Goal: Information Seeking & Learning: Learn about a topic

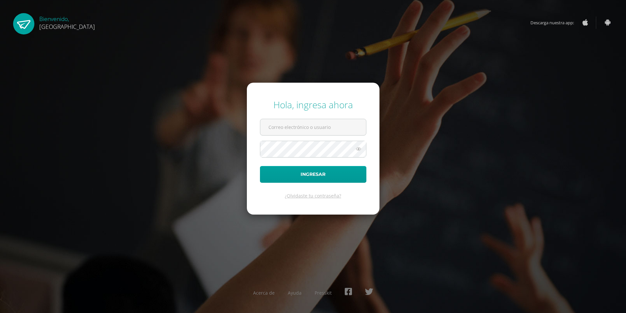
type input "2019749@colegiobelga.edu.gt"
click at [316, 173] on button "Ingresar" at bounding box center [313, 174] width 106 height 17
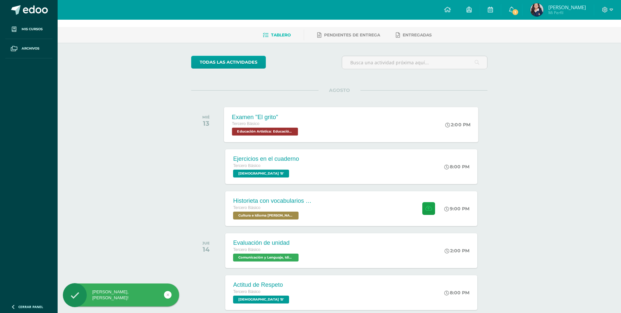
scroll to position [66, 0]
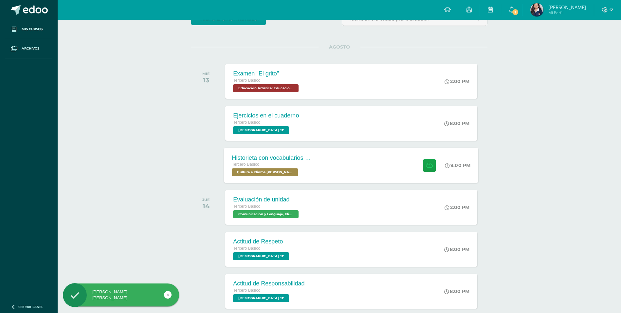
click at [319, 161] on div "Historieta con vocabularios básicos en kaqchikel Tercero Básico Cultura e Idiom…" at bounding box center [271, 164] width 95 height 35
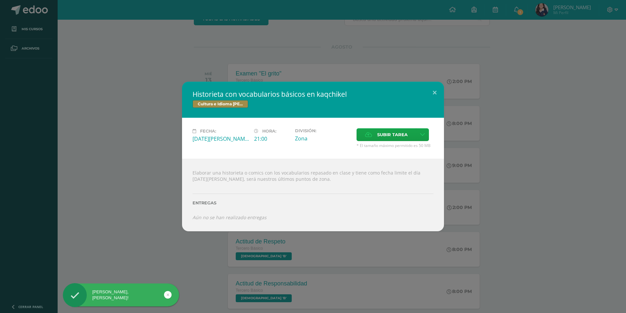
click at [228, 41] on div "Historieta con vocabularios básicos en kaqchikel Cultura e Idioma Maya Garífuna…" at bounding box center [313, 156] width 626 height 313
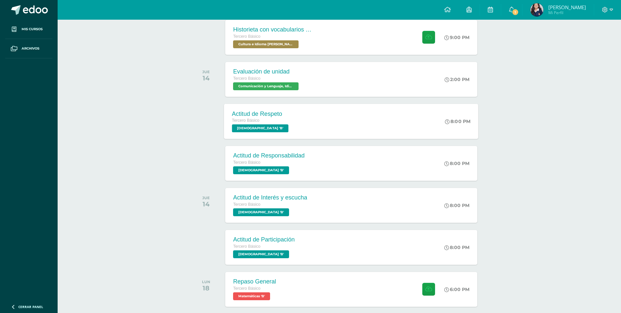
scroll to position [224, 0]
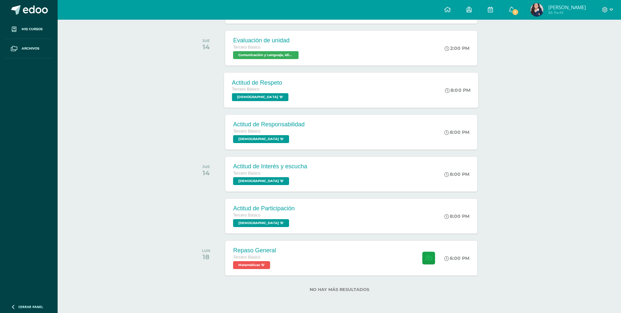
click at [267, 98] on span "Evangelización 'B'" at bounding box center [260, 97] width 57 height 8
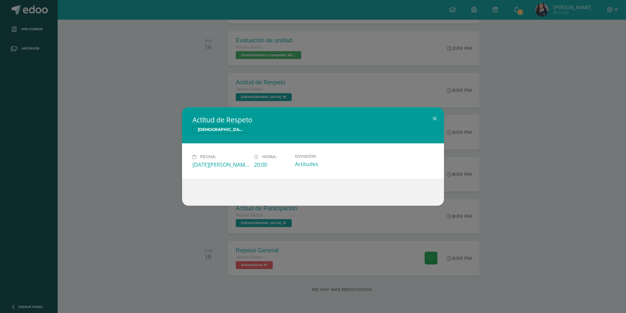
click at [215, 86] on div "Actitud de Respeto Evangelización Fecha: Jueves 14 de Agosto Hora: 20:00 Divisi…" at bounding box center [313, 156] width 626 height 313
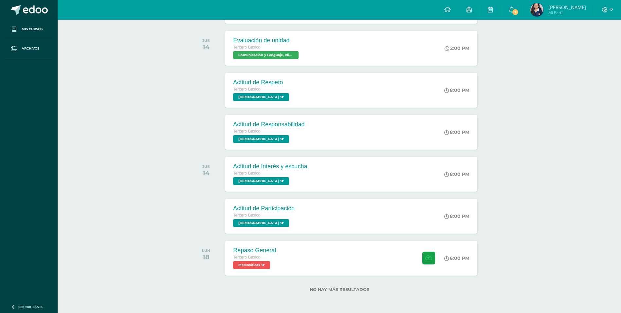
click at [289, 141] on div "Tercero Básico Evangelización 'B'" at bounding box center [268, 135] width 71 height 15
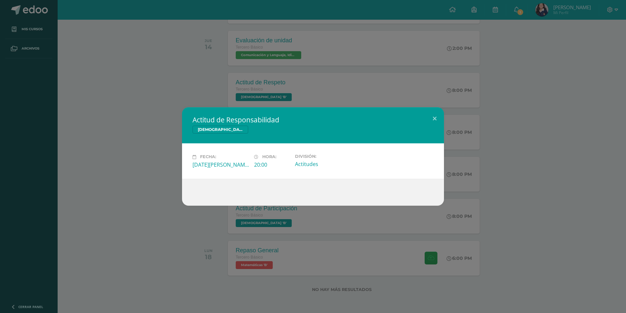
click at [199, 101] on div "Actitud de Responsabilidad Evangelización Fecha: Jueves 14 de Agosto Hora: 20:0…" at bounding box center [313, 156] width 626 height 313
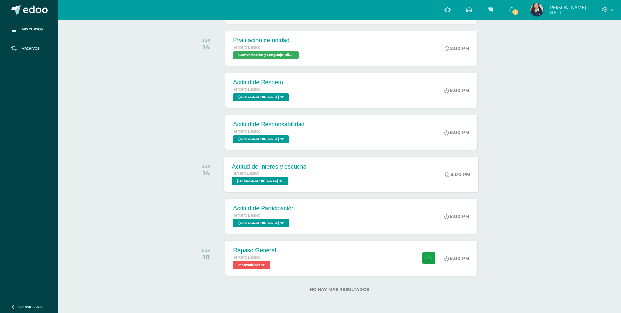
drag, startPoint x: 236, startPoint y: 169, endPoint x: 211, endPoint y: 151, distance: 30.7
click at [236, 169] on div "Actitud de Interés y escucha" at bounding box center [269, 166] width 75 height 7
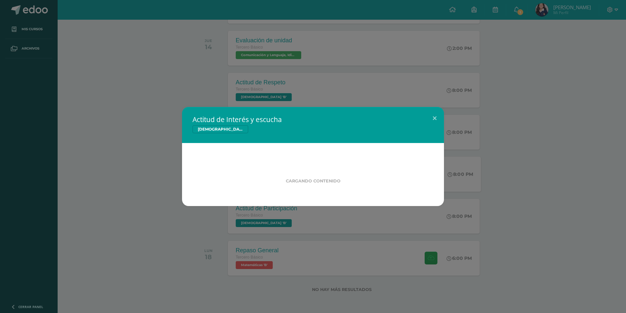
click at [157, 112] on div "Actitud de Interés y escucha Evangelización Cargando contenido" at bounding box center [313, 156] width 621 height 99
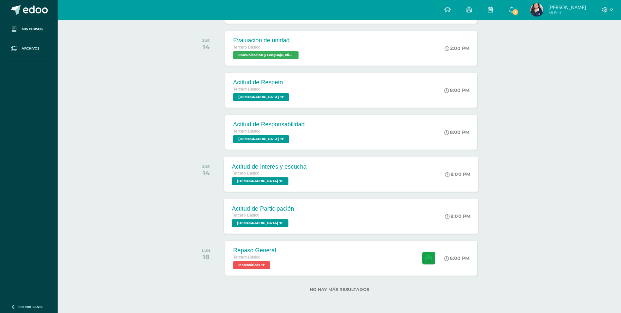
click at [247, 218] on div "Tercero Básico" at bounding box center [263, 215] width 62 height 7
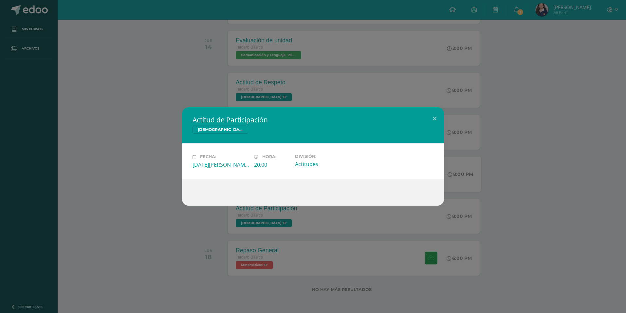
click at [135, 106] on div "Actitud de Participación Evangelización Fecha: Jueves 14 de Agosto Hora: 20:00 …" at bounding box center [313, 156] width 626 height 313
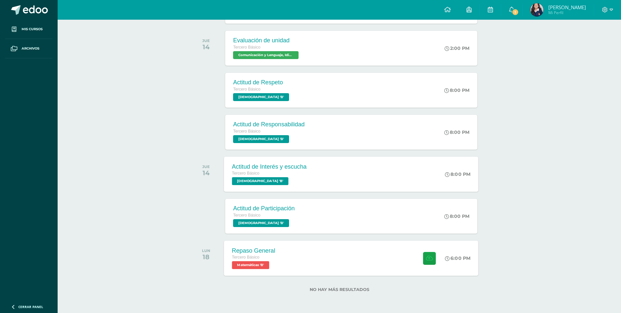
click at [308, 247] on div "Repaso General Tercero Básico Matemáticas 'B' 6:00 PM Repaso General Matemáticas" at bounding box center [351, 257] width 255 height 35
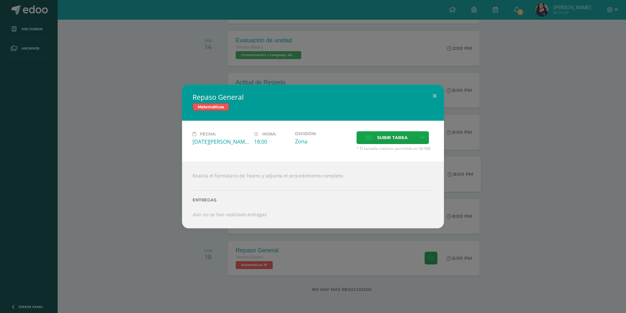
click at [447, 92] on div "Repaso General Matemáticas Fecha: Lunes 18 de Agosto Hora: 18:00 División: Zona…" at bounding box center [313, 156] width 621 height 143
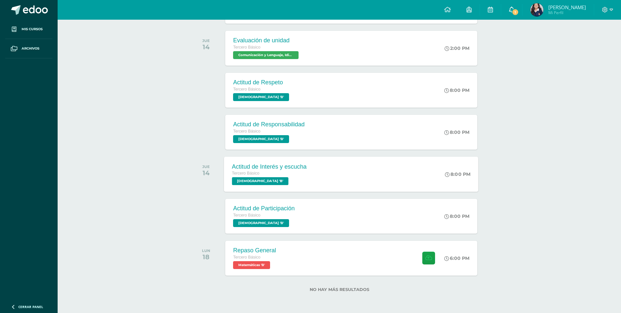
click at [511, 6] on link "1" at bounding box center [512, 10] width 21 height 20
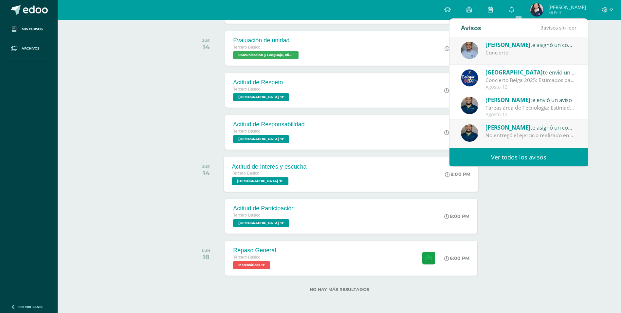
click at [494, 45] on span "Byron Castillo" at bounding box center [508, 45] width 45 height 8
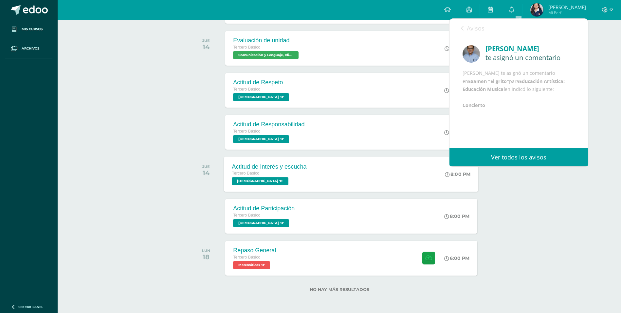
click at [462, 30] on icon at bounding box center [462, 28] width 3 height 5
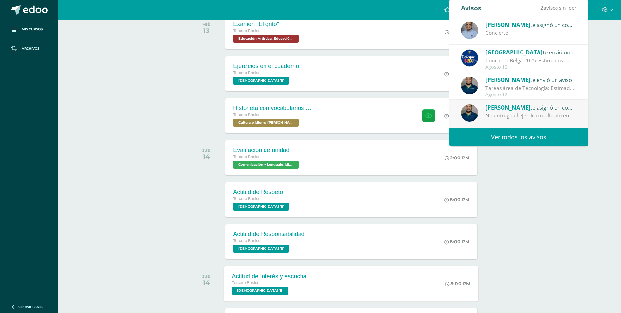
scroll to position [126, 0]
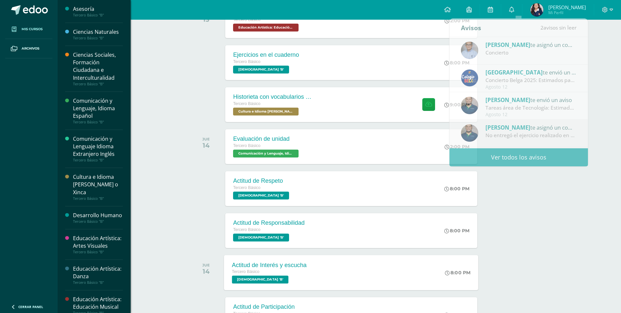
click at [31, 28] on span "Mis cursos" at bounding box center [32, 29] width 21 height 5
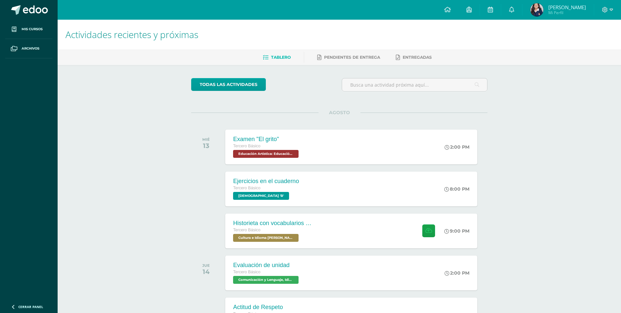
click at [610, 179] on div "Actividades recientes y próximas Tablero Pendientes de entrega Entregadas todas…" at bounding box center [340, 217] width 564 height 395
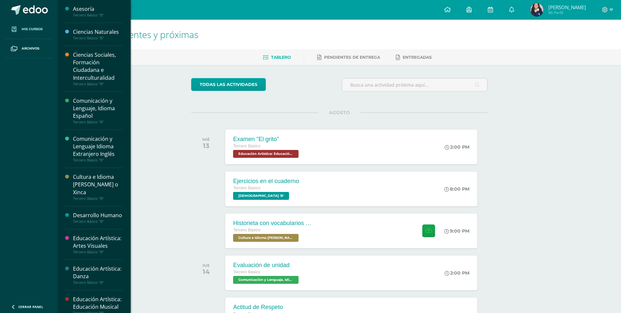
click at [21, 31] on link "Mis cursos" at bounding box center [28, 29] width 47 height 19
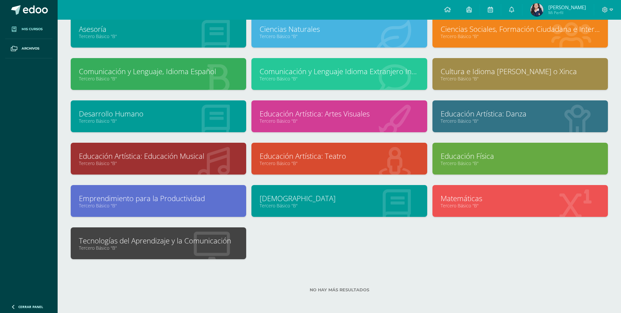
scroll to position [47, 0]
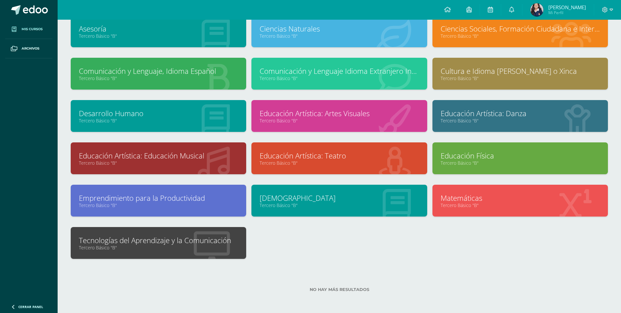
click at [155, 236] on link "Tecnologías del Aprendizaje y la Comunicación" at bounding box center [158, 240] width 159 height 10
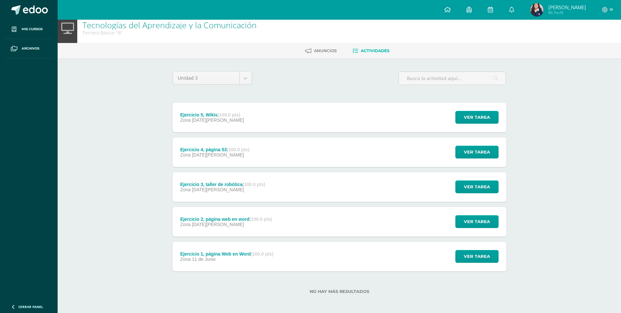
scroll to position [9, 0]
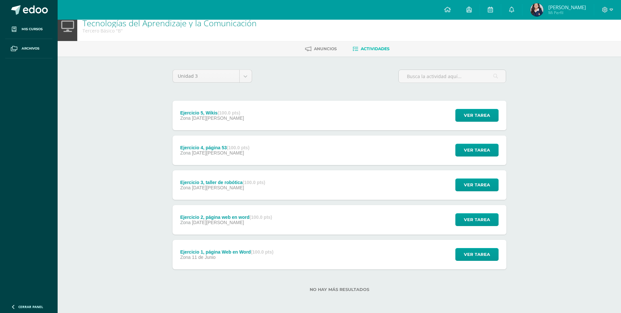
click at [210, 250] on div "Ejercicio 1, página Web en Word (100.0 pts)" at bounding box center [226, 251] width 93 height 5
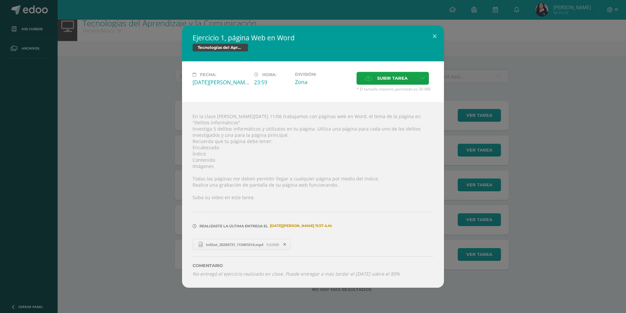
click at [218, 242] on span "InShot_20250731_113401614.mp4" at bounding box center [235, 244] width 64 height 5
click at [436, 38] on button at bounding box center [435, 36] width 19 height 22
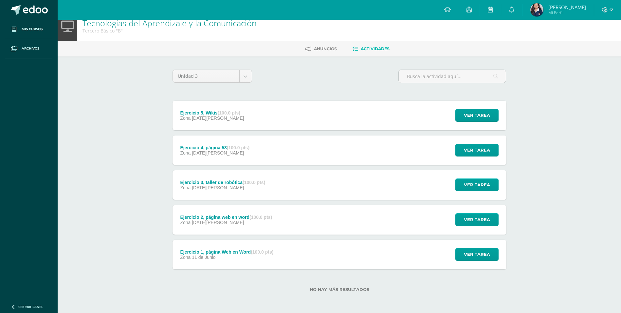
click at [232, 226] on div "Ejercicio 2, página web en word (100.0 pts) Zona 09 de Julio" at bounding box center [227, 219] width 108 height 29
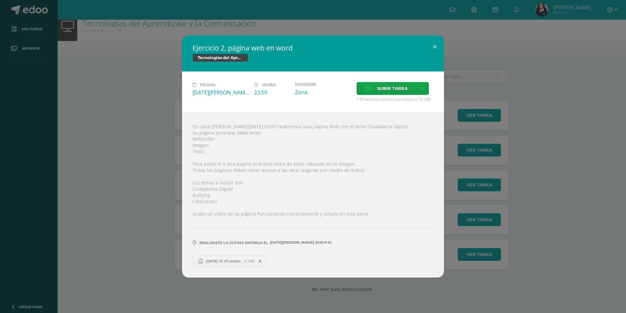
click at [230, 262] on span "09.07.2025 21_01.webm" at bounding box center [223, 260] width 41 height 5
drag, startPoint x: 438, startPoint y: 51, endPoint x: 434, endPoint y: 54, distance: 4.4
click at [437, 51] on button at bounding box center [435, 46] width 19 height 22
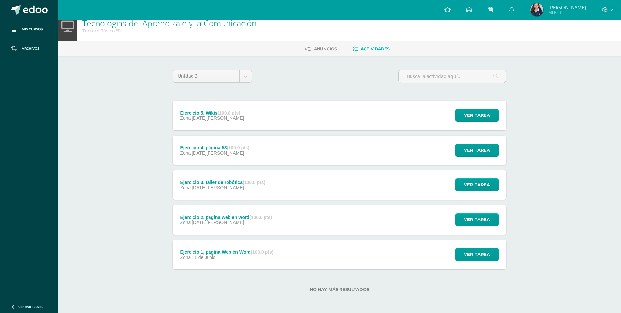
click at [327, 178] on div "Ejercicio 3, taller de robótica (100.0 pts) Zona 06 de Agosto Ver tarea Ejercic…" at bounding box center [340, 184] width 334 height 29
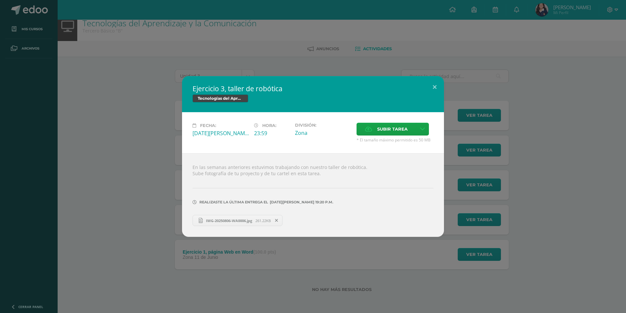
click at [220, 222] on span "IMG-20250806-WA0006.jpg" at bounding box center [229, 220] width 53 height 5
click at [438, 96] on div "Ejercicio 3, taller de robótica Tecnologías del Aprendizaje y la Comunicación F…" at bounding box center [313, 156] width 262 height 161
click at [436, 87] on button at bounding box center [435, 87] width 19 height 22
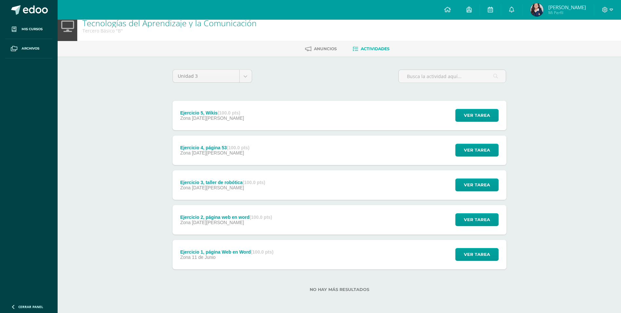
click at [277, 157] on div "Ejercicio 4, página 53 (100.0 pts) Zona 06 de Agosto Ver tarea Ejercicio 4, pág…" at bounding box center [340, 149] width 334 height 29
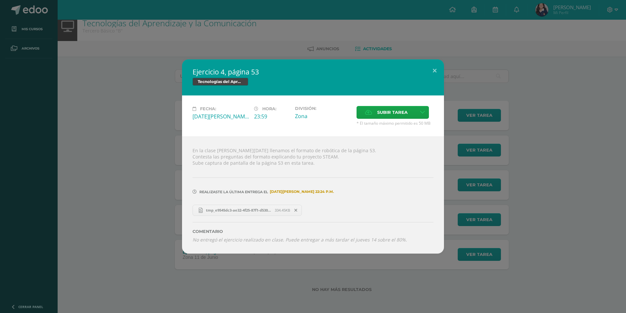
click at [261, 207] on link "tmp_e9545dc3-ae32-4f25-87f1-d5309daf4ed2.png 334.45KB" at bounding box center [247, 209] width 109 height 11
click at [432, 74] on button at bounding box center [435, 70] width 19 height 22
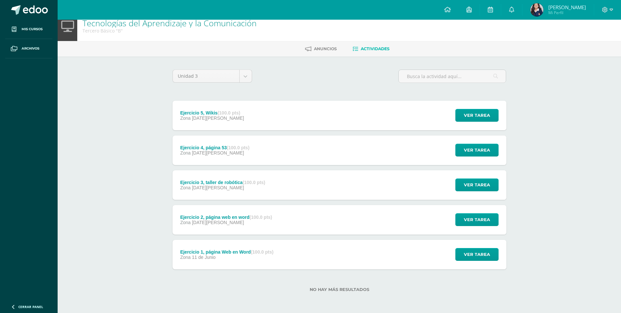
click at [253, 139] on div "Ejercicio 4, página 53 (100.0 pts) Zona 06 de Agosto" at bounding box center [215, 149] width 85 height 29
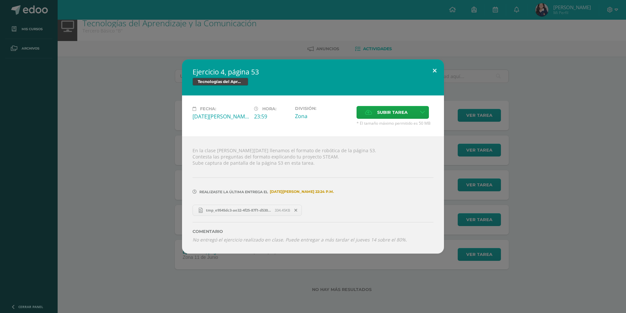
click at [434, 70] on button at bounding box center [435, 70] width 19 height 22
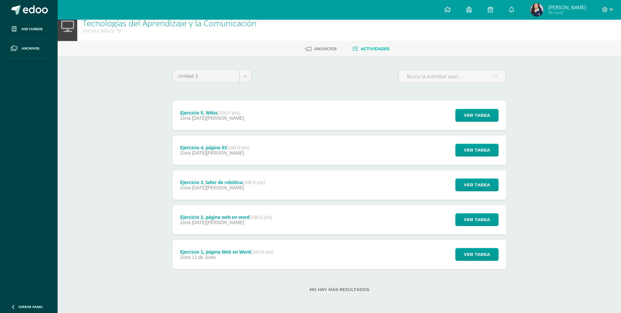
click at [325, 123] on div "Ejercicio 5, Wikis (100.0 pts) Zona 08 de Agosto Ver tarea Ejercicio 5, Wikis T…" at bounding box center [340, 115] width 334 height 29
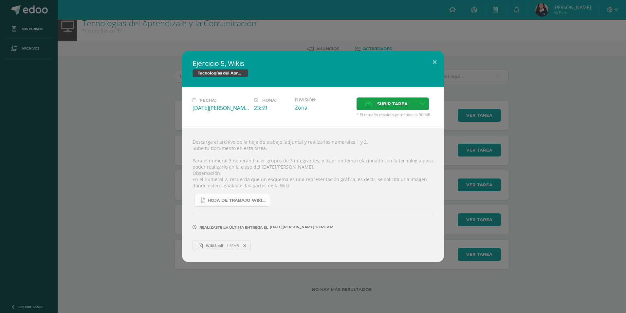
click at [231, 200] on span "Hoja de trabajo Wikis.pdf" at bounding box center [237, 200] width 59 height 5
click at [223, 248] on span "WIKIS.pdf" at bounding box center [215, 245] width 24 height 5
click at [440, 59] on button at bounding box center [435, 62] width 19 height 22
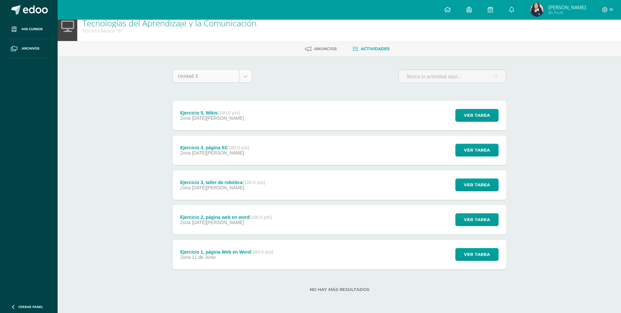
click at [213, 80] on body "Mis cursos Archivos Cerrar panel Asesoría Tercero Básico "B" Ciencias Naturales…" at bounding box center [310, 151] width 621 height 321
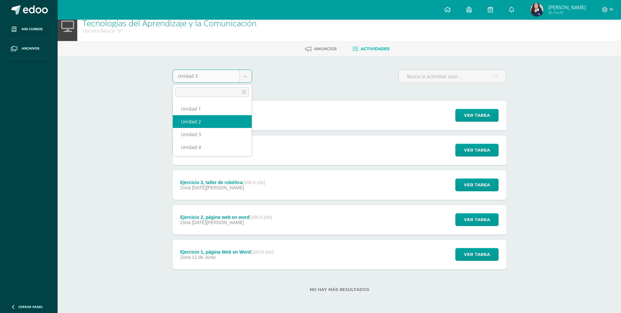
select select "Unidad 2"
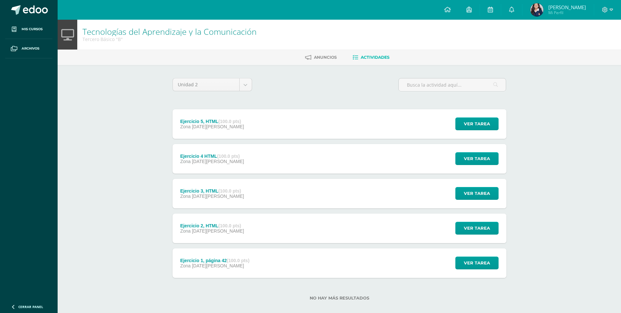
click at [210, 119] on div "Ejercicio 5, HTML (100.0 pts)" at bounding box center [212, 121] width 64 height 5
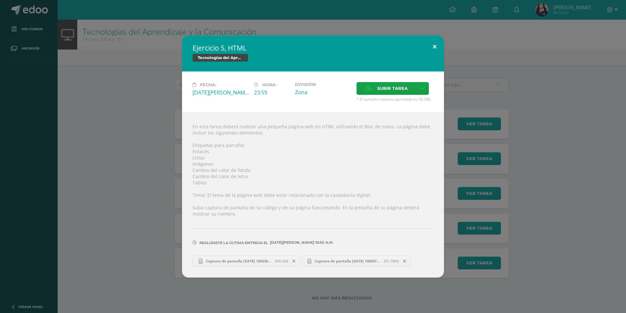
click at [441, 46] on button at bounding box center [435, 46] width 19 height 22
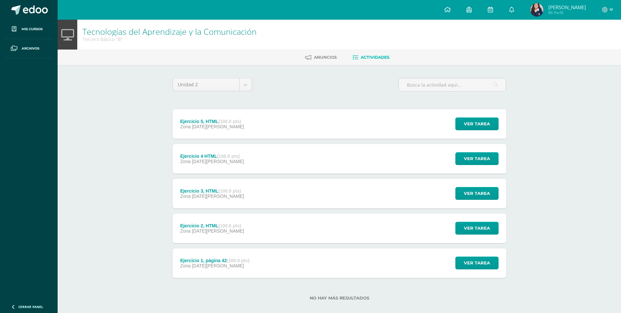
click at [333, 156] on div "Ejercicio 4 HTML (100.0 pts) Zona 23 de Abril Ver tarea Ejercicio 4 HTML Tecnol…" at bounding box center [340, 158] width 334 height 29
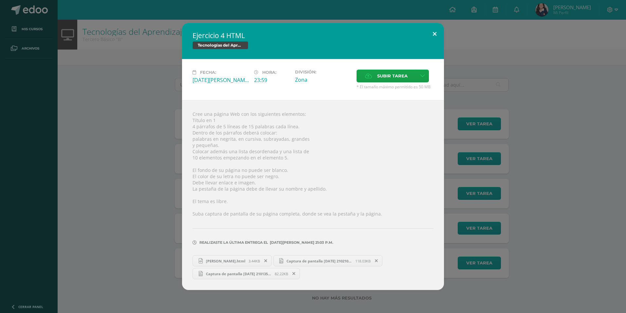
click at [428, 28] on button at bounding box center [435, 34] width 19 height 22
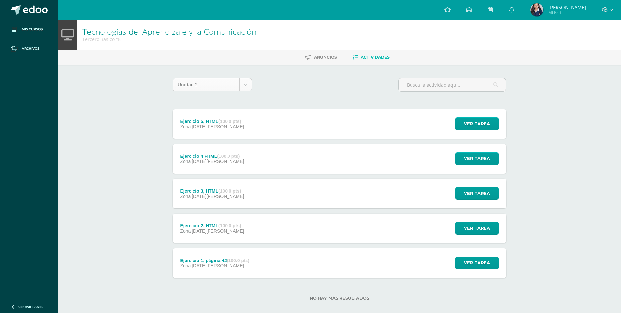
click at [218, 87] on body "Mis cursos Archivos Cerrar panel Asesoría Tercero Básico "B" Ciencias Naturales…" at bounding box center [310, 160] width 621 height 321
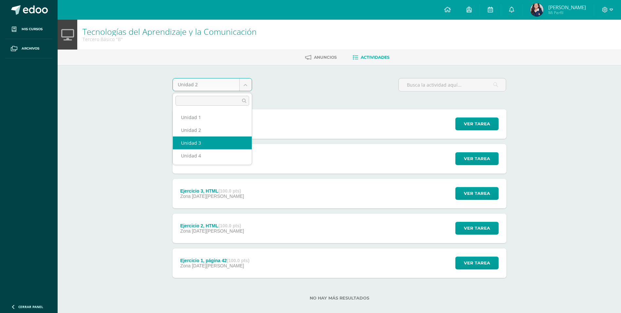
select select "Unidad 3"
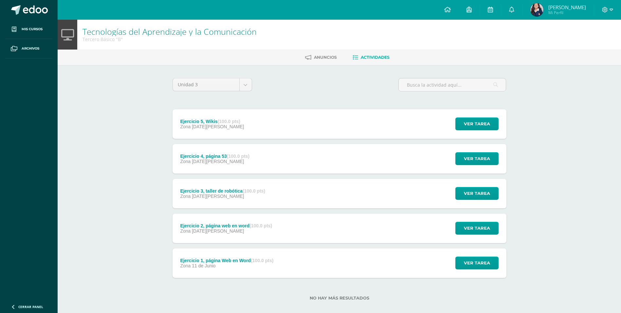
click at [218, 124] on span "08 de Agosto" at bounding box center [218, 126] width 52 height 5
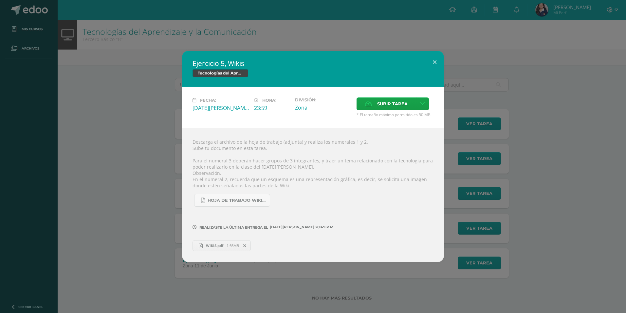
click at [224, 247] on span "WIKIS.pdf" at bounding box center [215, 245] width 24 height 5
click at [434, 65] on button at bounding box center [435, 62] width 19 height 22
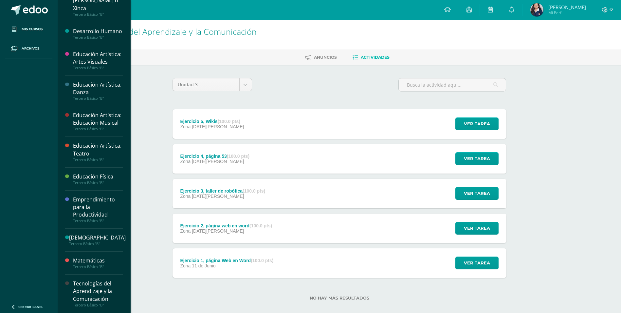
scroll to position [206, 0]
click at [100, 259] on div "Matemáticas" at bounding box center [98, 260] width 50 height 8
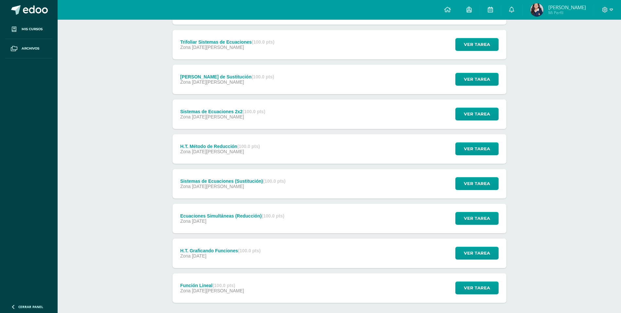
scroll to position [131, 0]
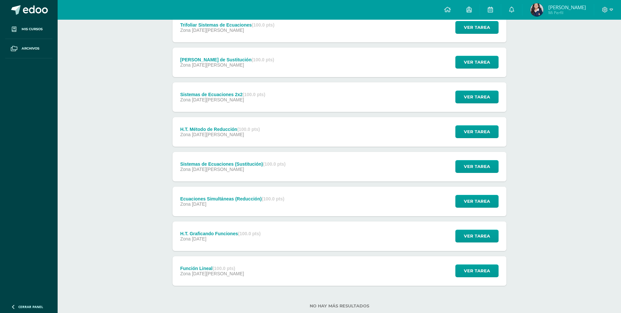
click at [247, 263] on div "Función Lineal (100.0 pts) Zona [DATE][PERSON_NAME] Ver tarea Función Lineal Ma…" at bounding box center [340, 270] width 334 height 29
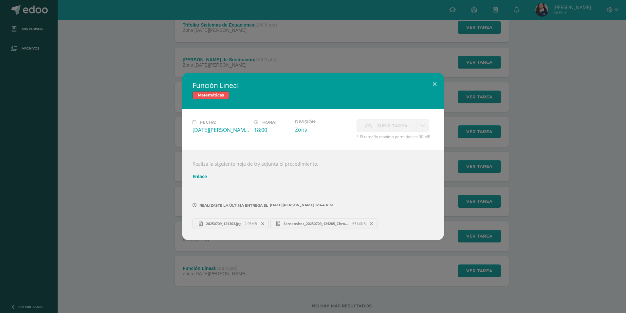
click at [163, 200] on div "Función Lineal Matemáticas Fecha: [DATE][PERSON_NAME]: 18:00 División: Zona" at bounding box center [313, 156] width 621 height 167
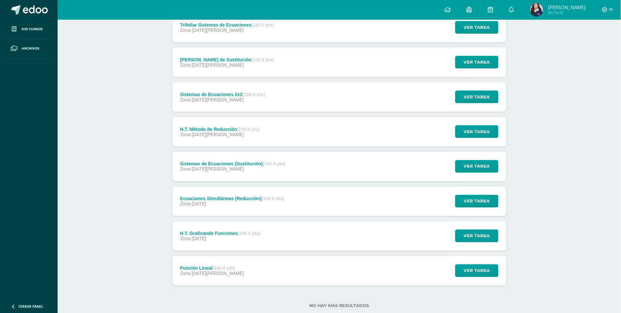
click at [197, 231] on div "H.T. Graficando Funciones (100.0 pts)" at bounding box center [220, 233] width 81 height 5
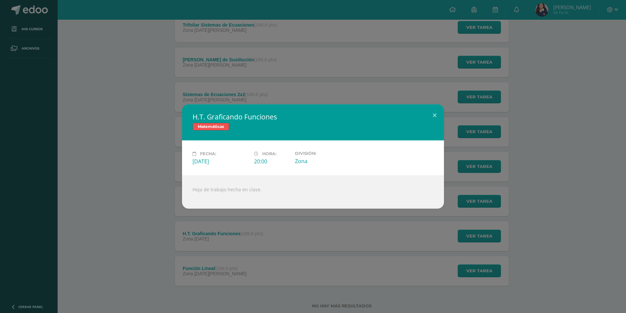
click at [150, 202] on div "H.T. Graficando Funciones Matemáticas Fecha: [DATE][PERSON_NAME]: 20:00 Divisió…" at bounding box center [313, 156] width 621 height 104
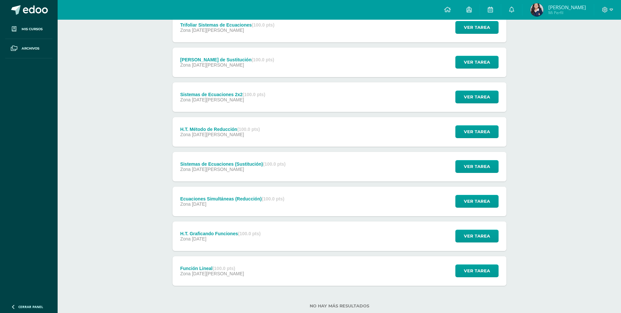
click at [204, 201] on span "[DATE]" at bounding box center [199, 203] width 14 height 5
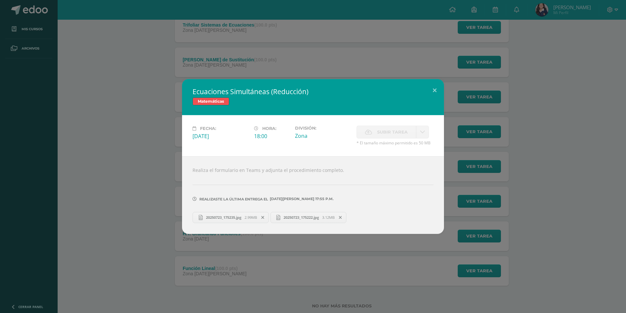
click at [134, 189] on div "Ecuaciones Simultáneas (Reducción) Matemáticas Fecha: [DATE][PERSON_NAME]: 18:0…" at bounding box center [313, 156] width 621 height 154
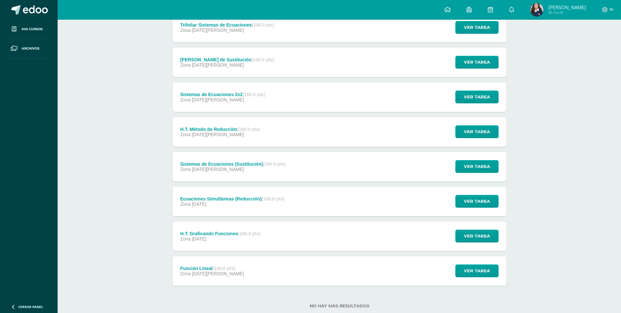
click at [195, 172] on div "Sistemas de Ecuaciones (Sustitución) (100.0 pts) Zona [DATE]" at bounding box center [233, 166] width 121 height 29
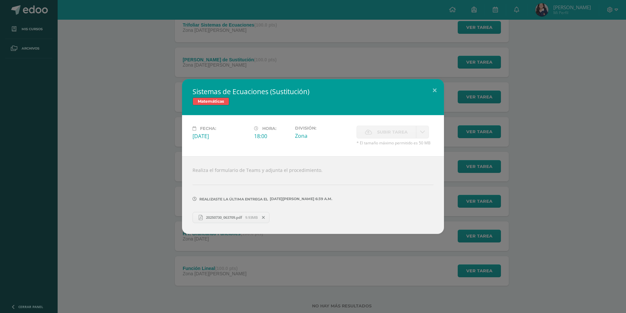
click at [221, 222] on link "20250730_063709.pdf 9.93MB" at bounding box center [231, 217] width 77 height 11
click at [433, 88] on button at bounding box center [435, 90] width 19 height 22
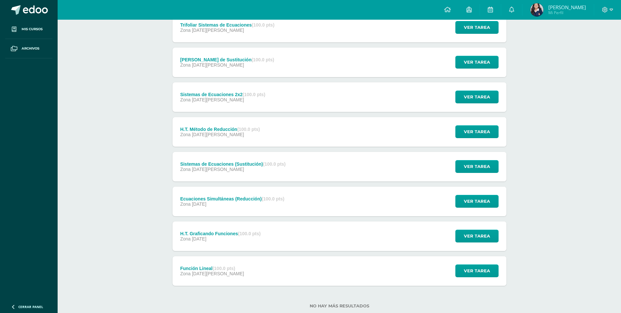
click at [237, 237] on div "Zona [DATE]" at bounding box center [220, 238] width 81 height 5
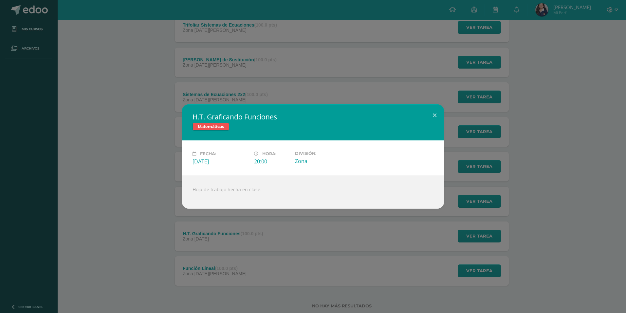
click at [473, 178] on div "H.T. Graficando Funciones Matemáticas Fecha: [DATE][PERSON_NAME]: 20:00 Divisió…" at bounding box center [313, 156] width 621 height 104
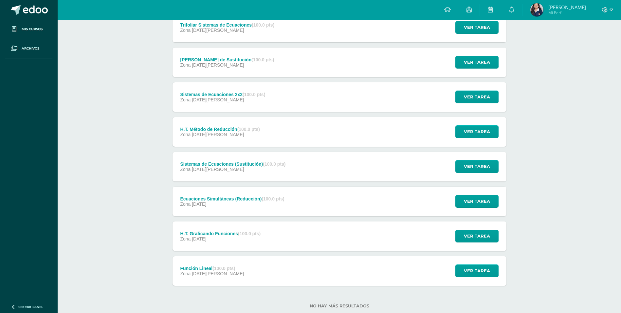
click at [296, 203] on div "Ecuaciones Simultáneas (Reducción) (100.0 pts) Zona [DATE] Ver tarea Ecuaciones…" at bounding box center [340, 200] width 334 height 29
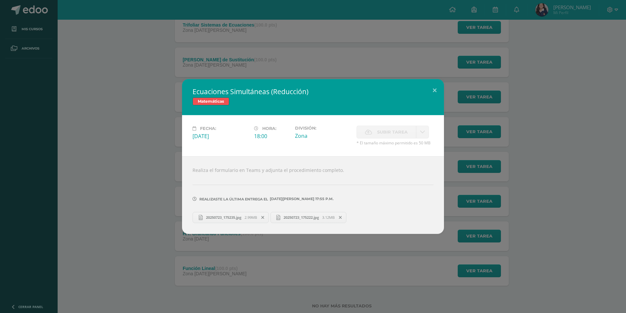
click at [206, 215] on span "20250723_175235.jpg" at bounding box center [224, 217] width 42 height 5
click at [304, 215] on span "20250723_175222.jpg" at bounding box center [301, 217] width 42 height 5
click at [259, 221] on link "20250723_175235.jpg 2.99MB" at bounding box center [231, 217] width 76 height 11
click at [429, 88] on button at bounding box center [435, 90] width 19 height 22
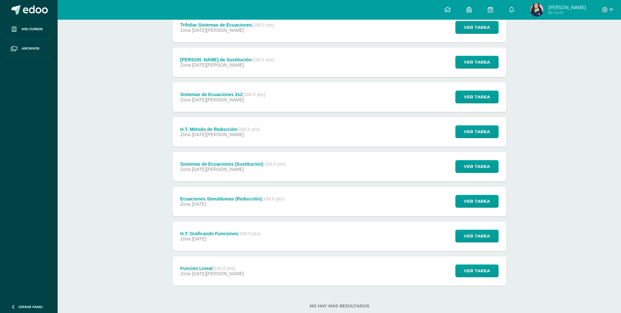
click at [261, 165] on div "Sistemas de Ecuaciones (Sustitución) (100.0 pts)" at bounding box center [232, 163] width 105 height 5
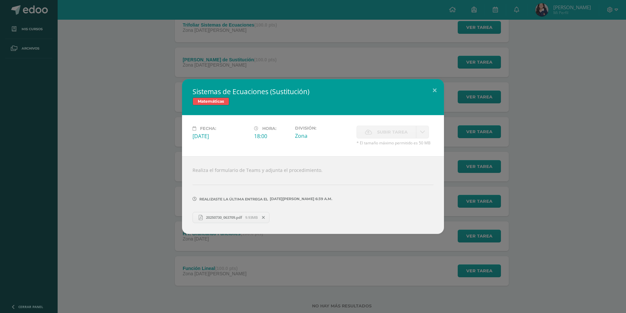
click at [214, 221] on link "20250730_063709.pdf 9.93MB" at bounding box center [231, 217] width 77 height 11
click at [296, 60] on div "Sistemas de Ecuaciones (Sustitución) Matemáticas Fecha: [DATE][PERSON_NAME]: 18…" at bounding box center [313, 156] width 626 height 313
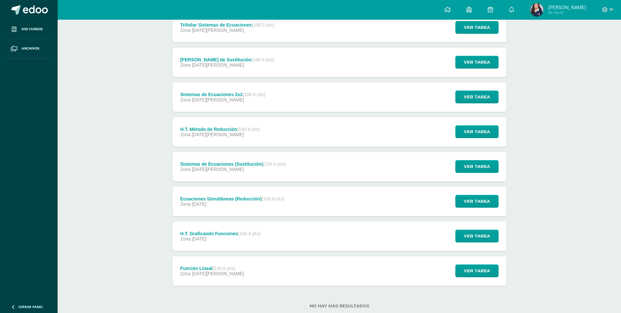
click at [244, 136] on div "Zona [DATE]" at bounding box center [220, 134] width 80 height 5
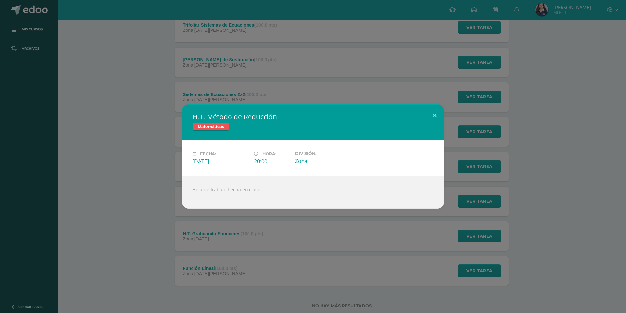
click at [319, 72] on div "H.T. Método de Reducción Matemáticas Fecha: [DATE][PERSON_NAME]: 20:00 División:" at bounding box center [313, 156] width 626 height 313
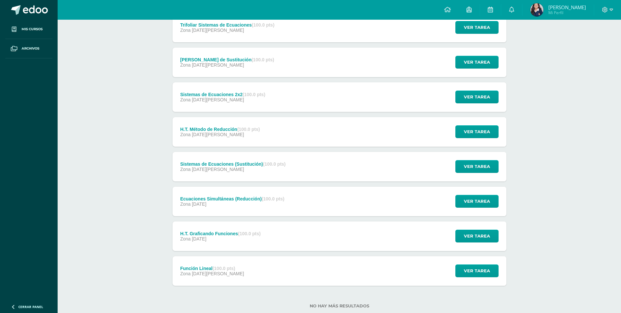
click at [230, 96] on div "Sistemas de Ecuaciones 2x2 (100.0 pts)" at bounding box center [222, 94] width 85 height 5
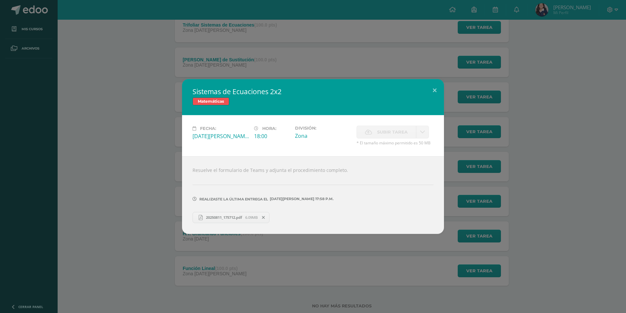
click at [229, 215] on span "20250811_175712.pdf" at bounding box center [224, 217] width 43 height 5
click at [370, 70] on div "Sistemas de Ecuaciones 2x2 Matemáticas Fecha: [DATE][PERSON_NAME] Hora: 18:00 D…" at bounding box center [313, 156] width 626 height 313
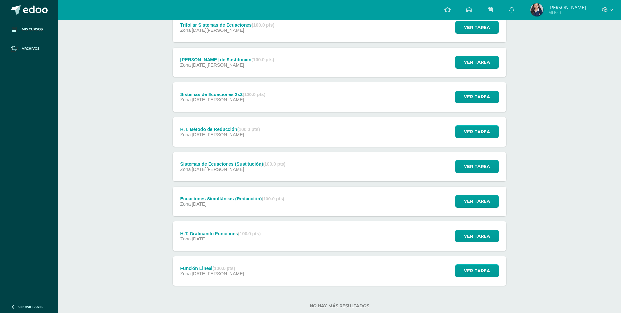
click at [290, 67] on div "[PERSON_NAME] de Sustitución (100.0 pts) Zona [DATE][PERSON_NAME] Ver tarea [PE…" at bounding box center [340, 61] width 334 height 29
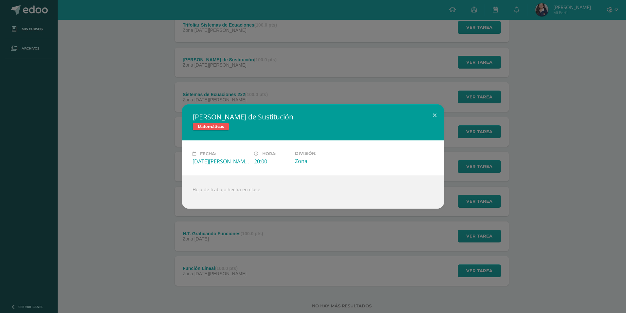
click at [245, 50] on div "[PERSON_NAME] de Sustitución Matemáticas Fecha: [DATE][PERSON_NAME] Hora: 20:00…" at bounding box center [313, 156] width 626 height 313
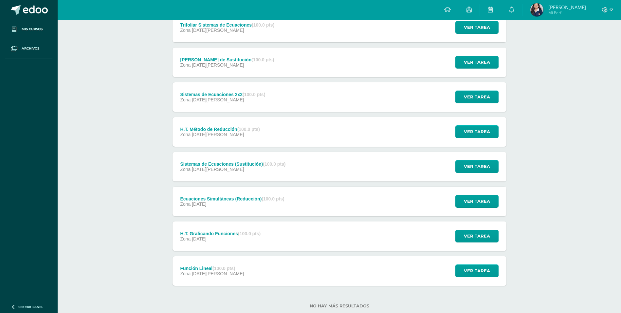
click at [248, 31] on div "Zona [DATE][PERSON_NAME]" at bounding box center [227, 30] width 94 height 5
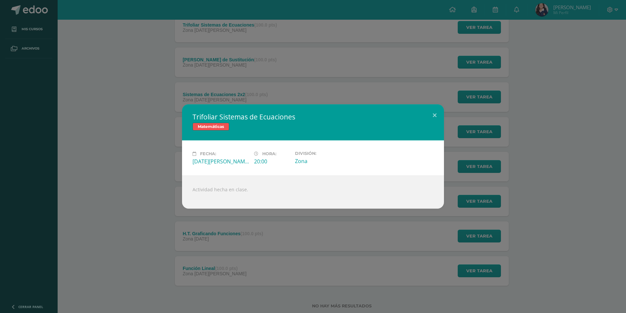
click at [248, 31] on div "Trifoliar Sistemas de Ecuaciones Matemáticas Fecha: [DATE][PERSON_NAME] Hora: 2…" at bounding box center [313, 156] width 626 height 313
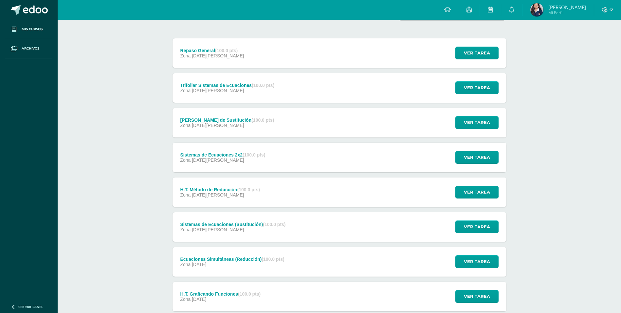
scroll to position [66, 0]
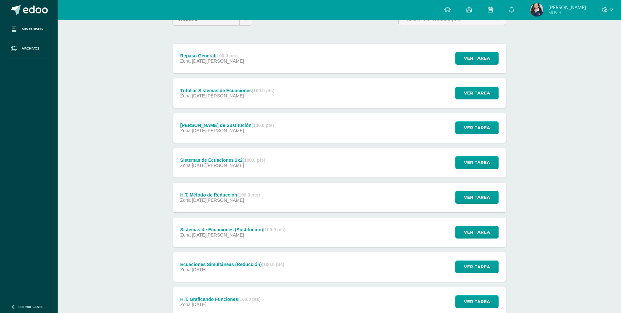
click at [247, 63] on div "Repaso General (100.0 pts) Zona [DATE][PERSON_NAME]" at bounding box center [213, 58] width 80 height 29
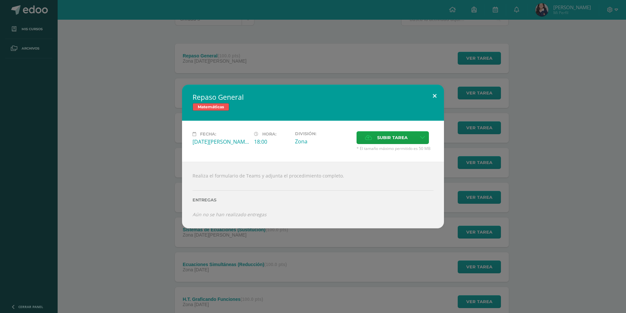
click at [438, 99] on button at bounding box center [435, 96] width 19 height 22
